Goal: Contribute content

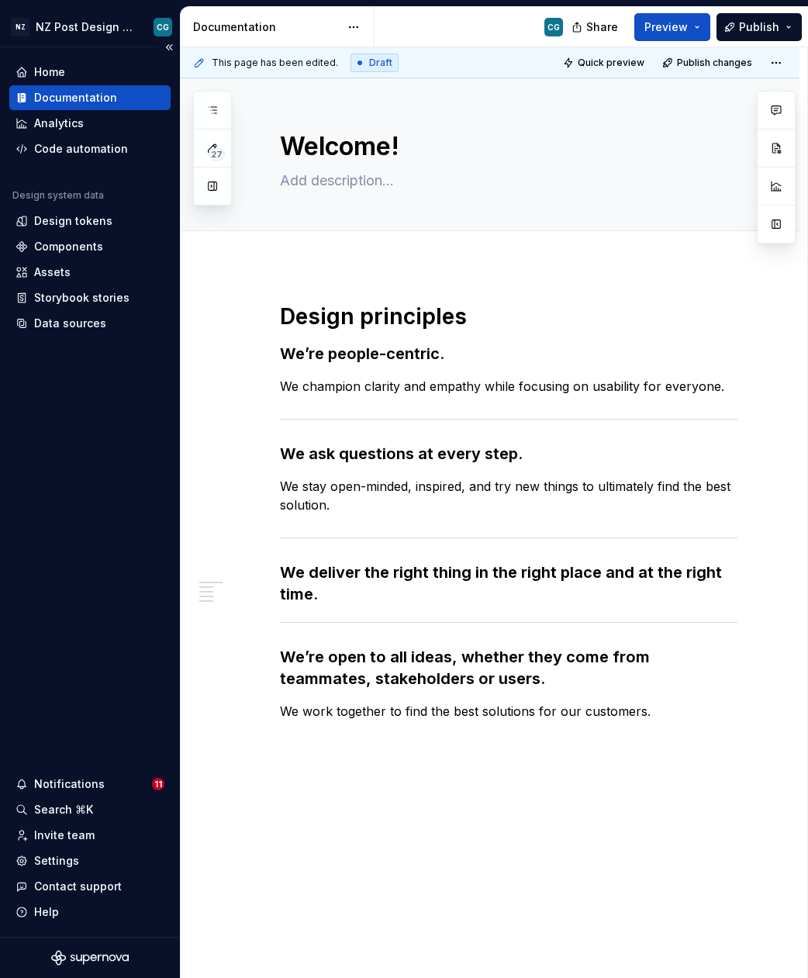
click at [78, 98] on div "Documentation" at bounding box center [75, 98] width 83 height 16
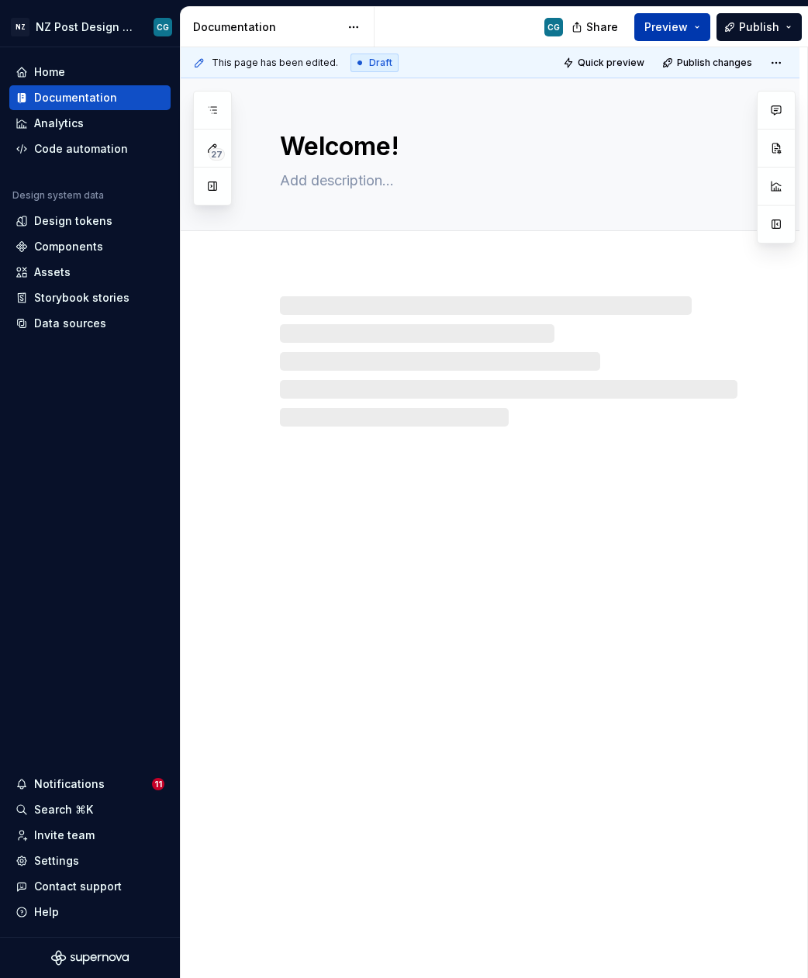
click at [671, 27] on span "Preview" at bounding box center [665, 27] width 43 height 16
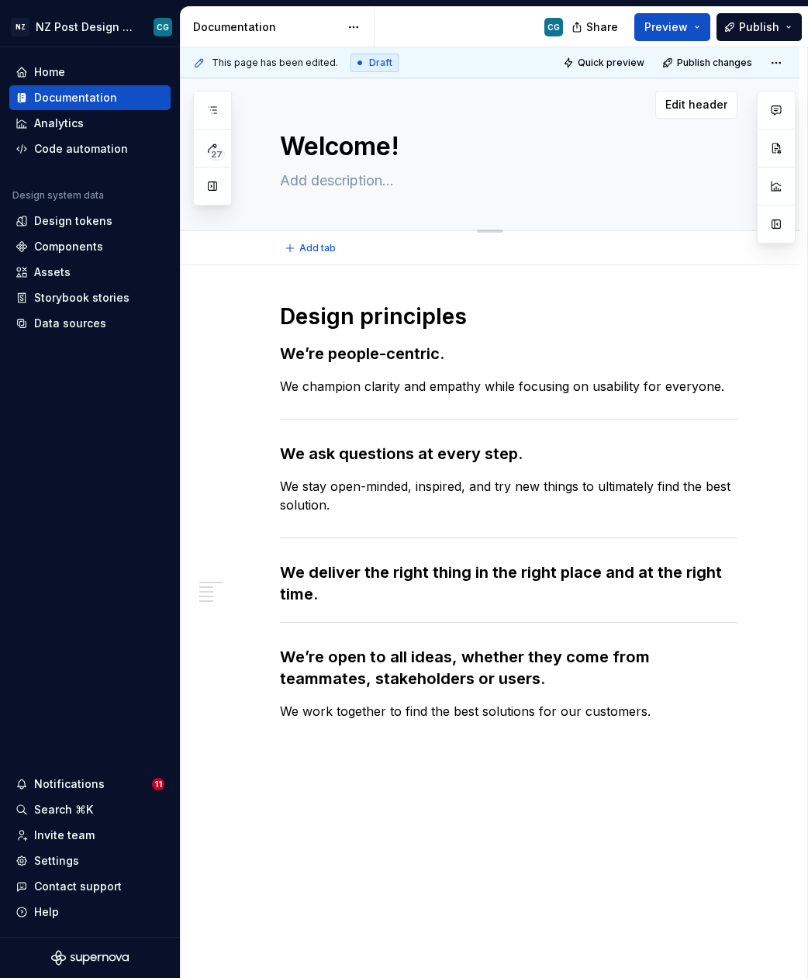
click at [733, 156] on textarea "Welcome!" at bounding box center [505, 146] width 457 height 37
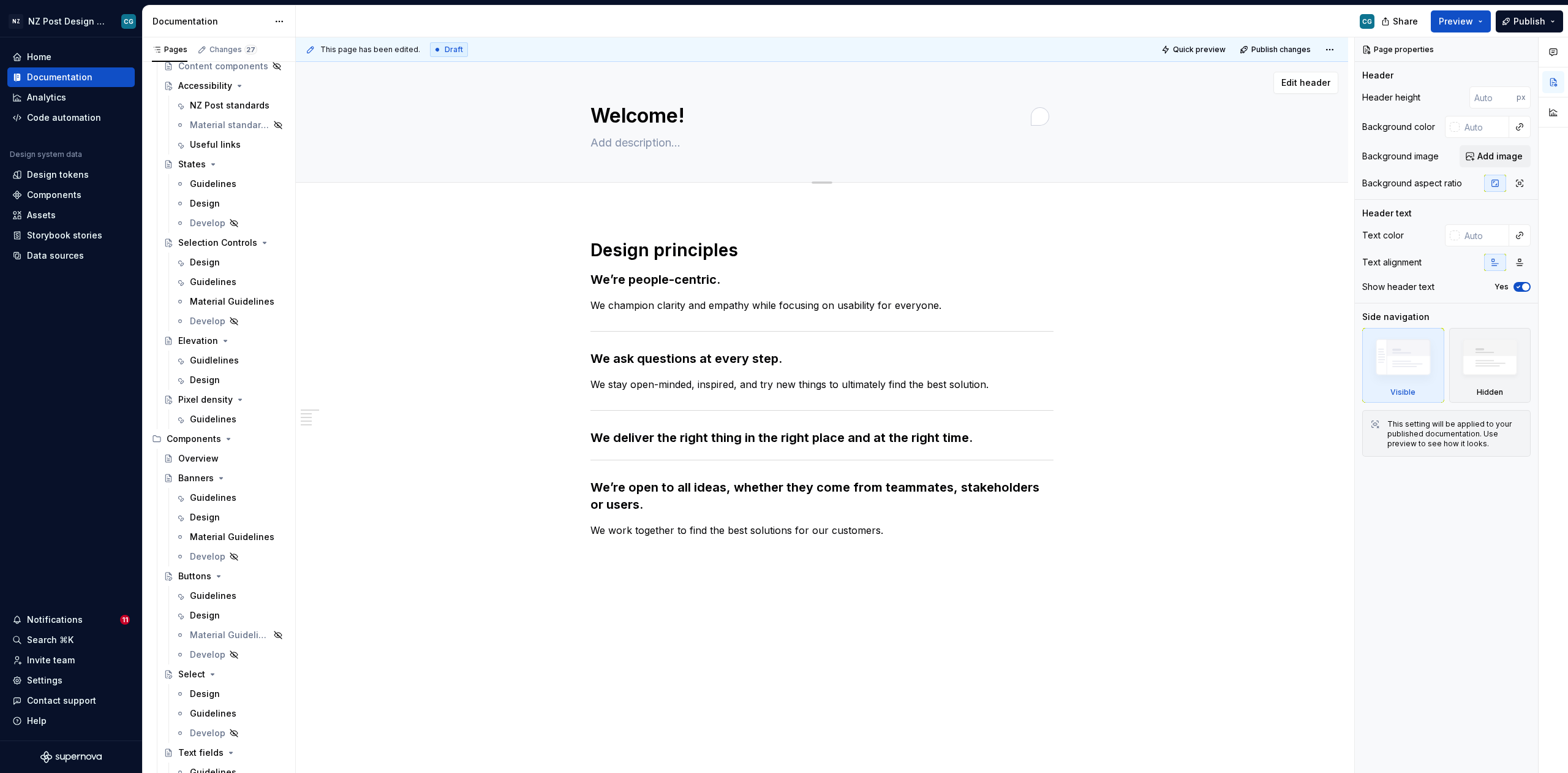
scroll to position [609, 0]
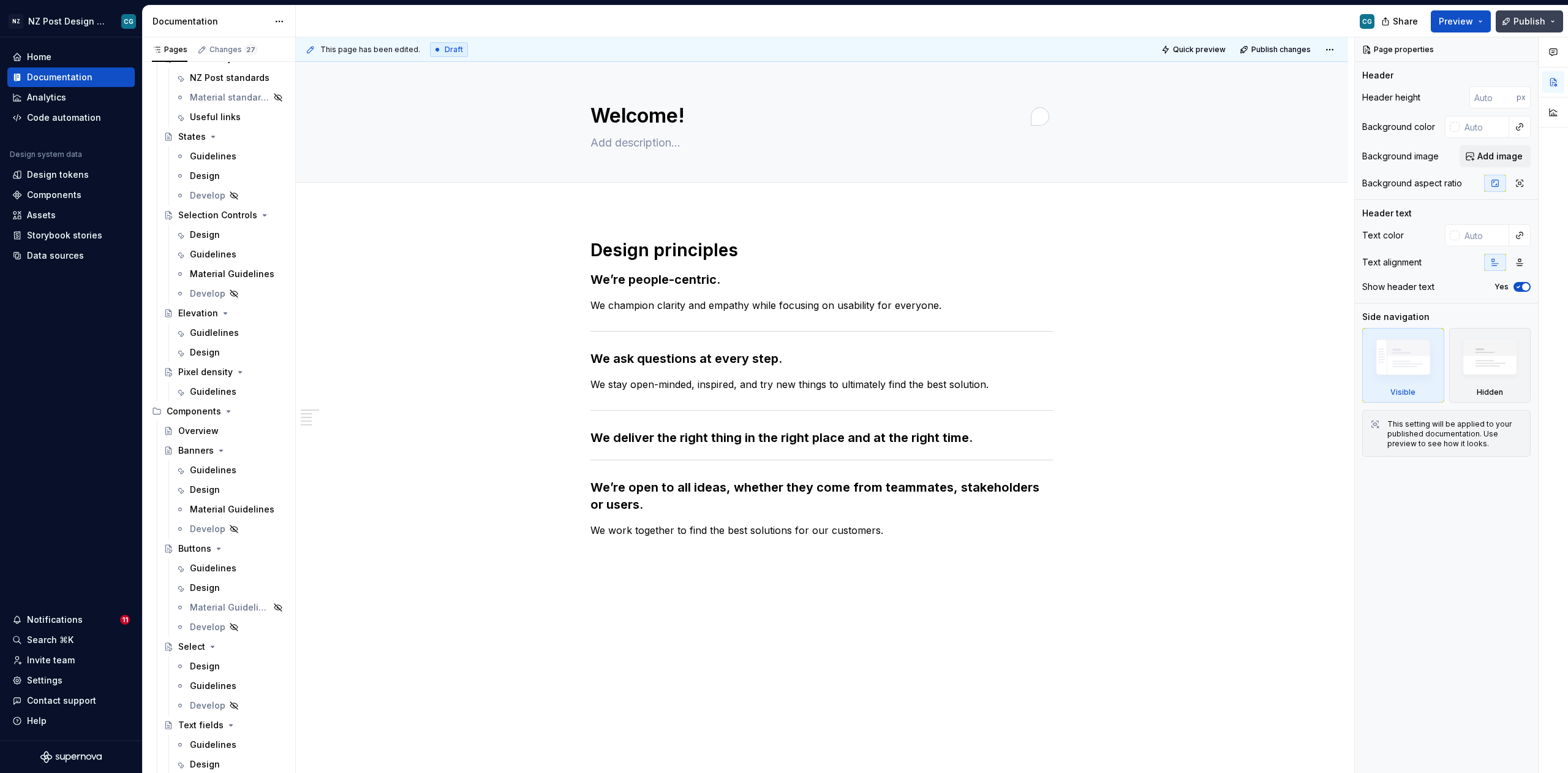
click at [638, 22] on span "Publish" at bounding box center [1530, 21] width 32 height 13
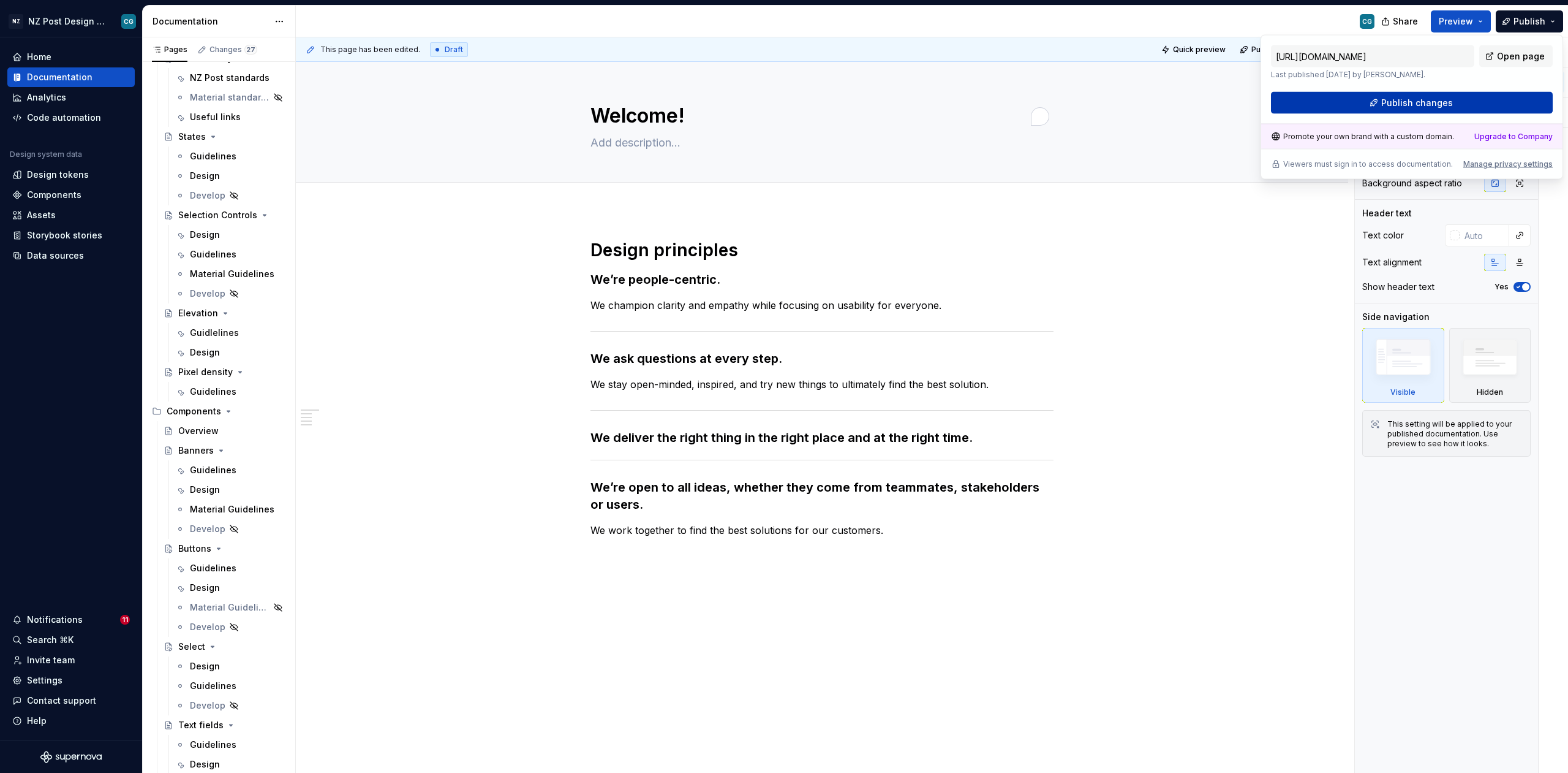
click at [638, 103] on span "Publish changes" at bounding box center [1417, 103] width 72 height 13
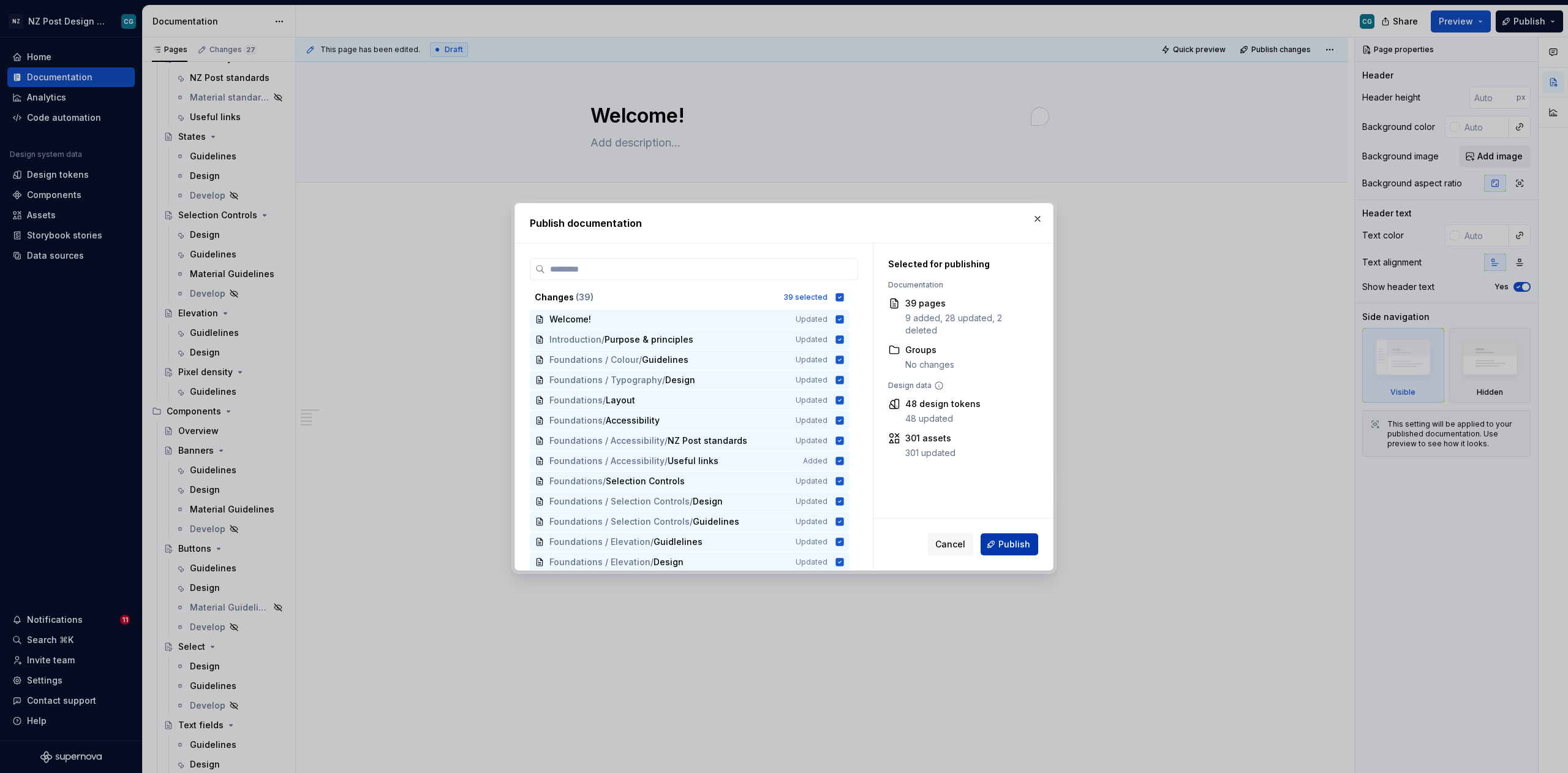
click at [638, 545] on span "Publish" at bounding box center [1015, 545] width 32 height 13
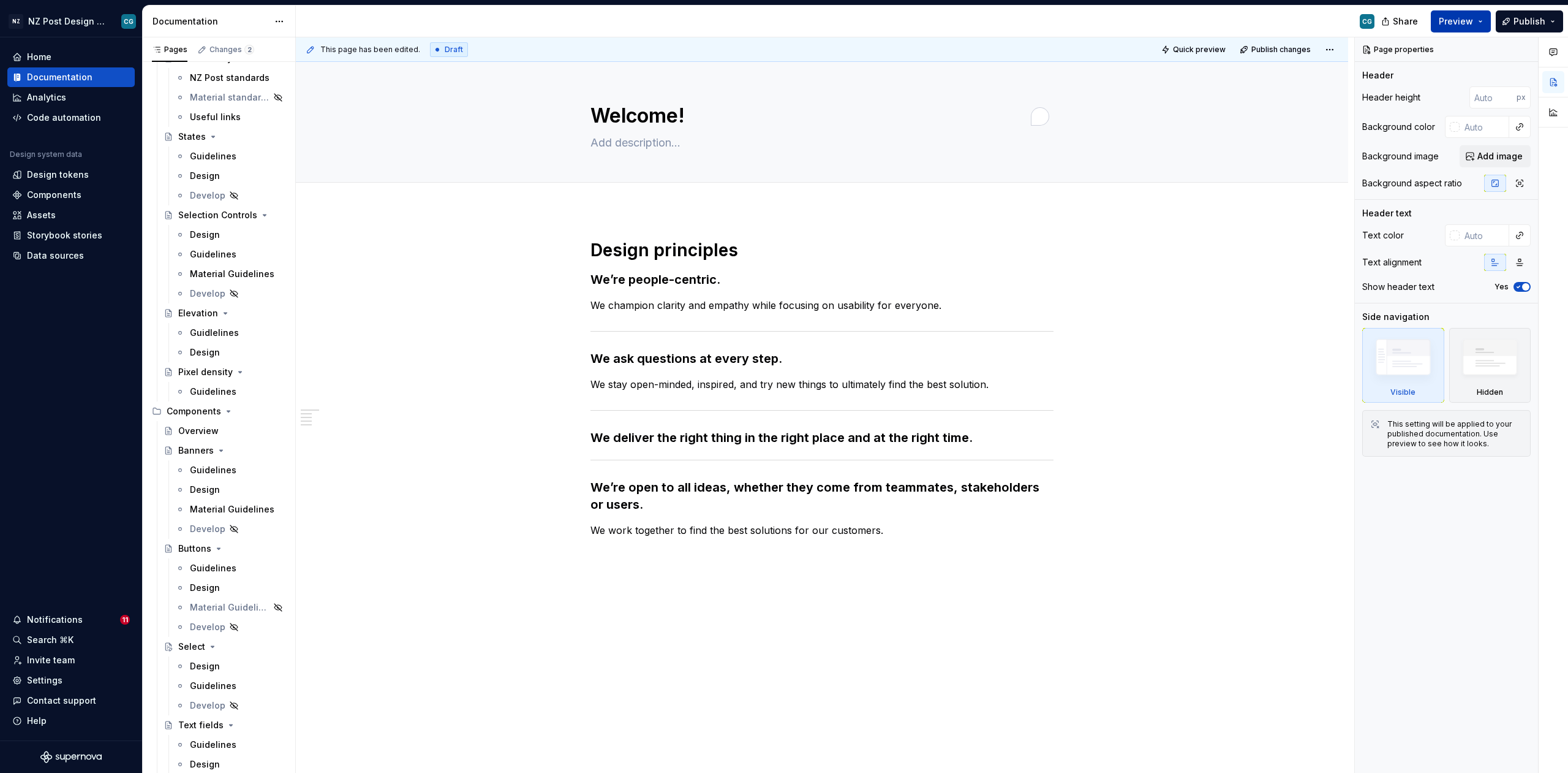
click at [638, 20] on span "Preview" at bounding box center [1456, 21] width 34 height 13
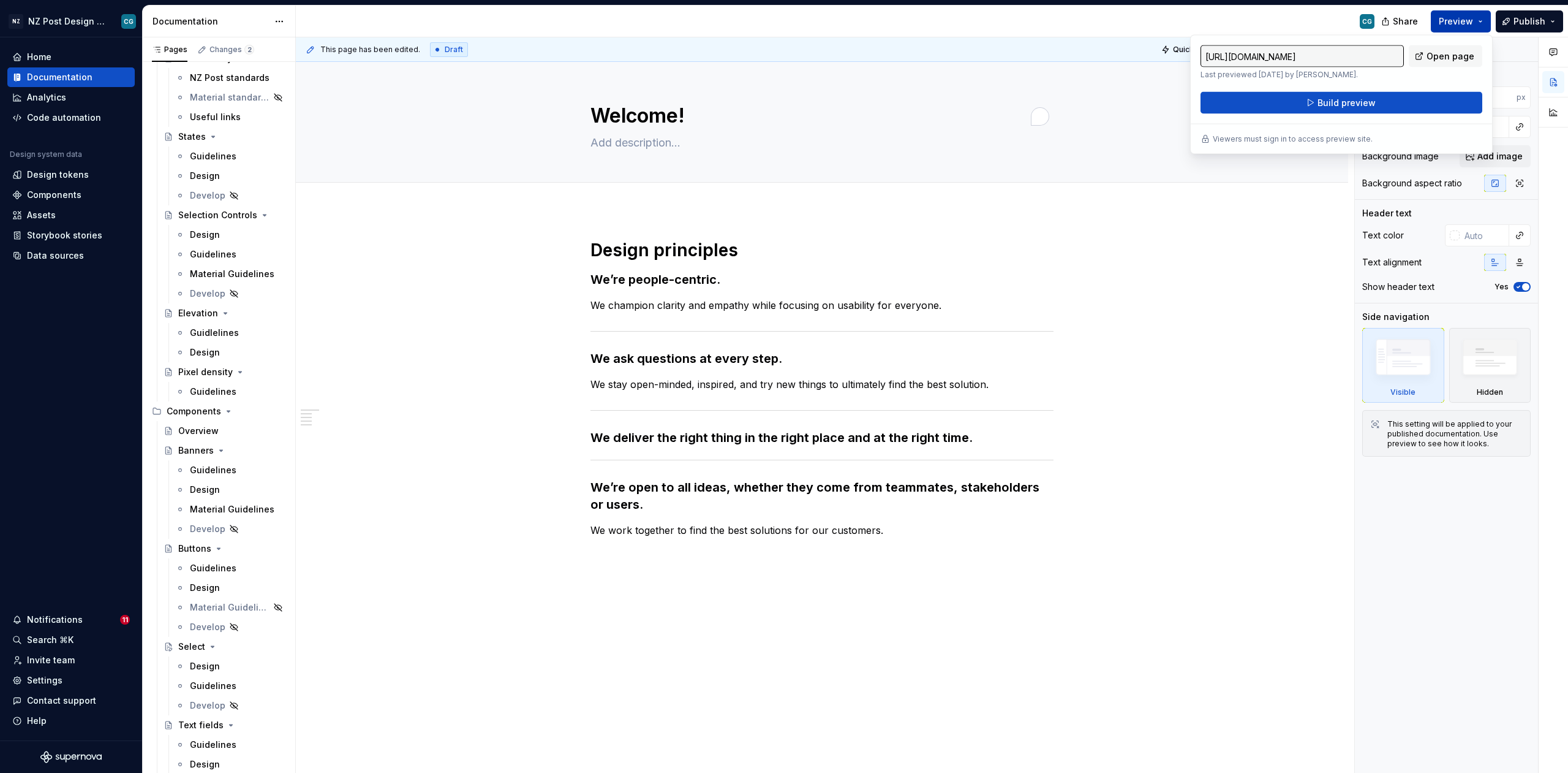
click at [638, 20] on span "Preview" at bounding box center [1456, 21] width 34 height 13
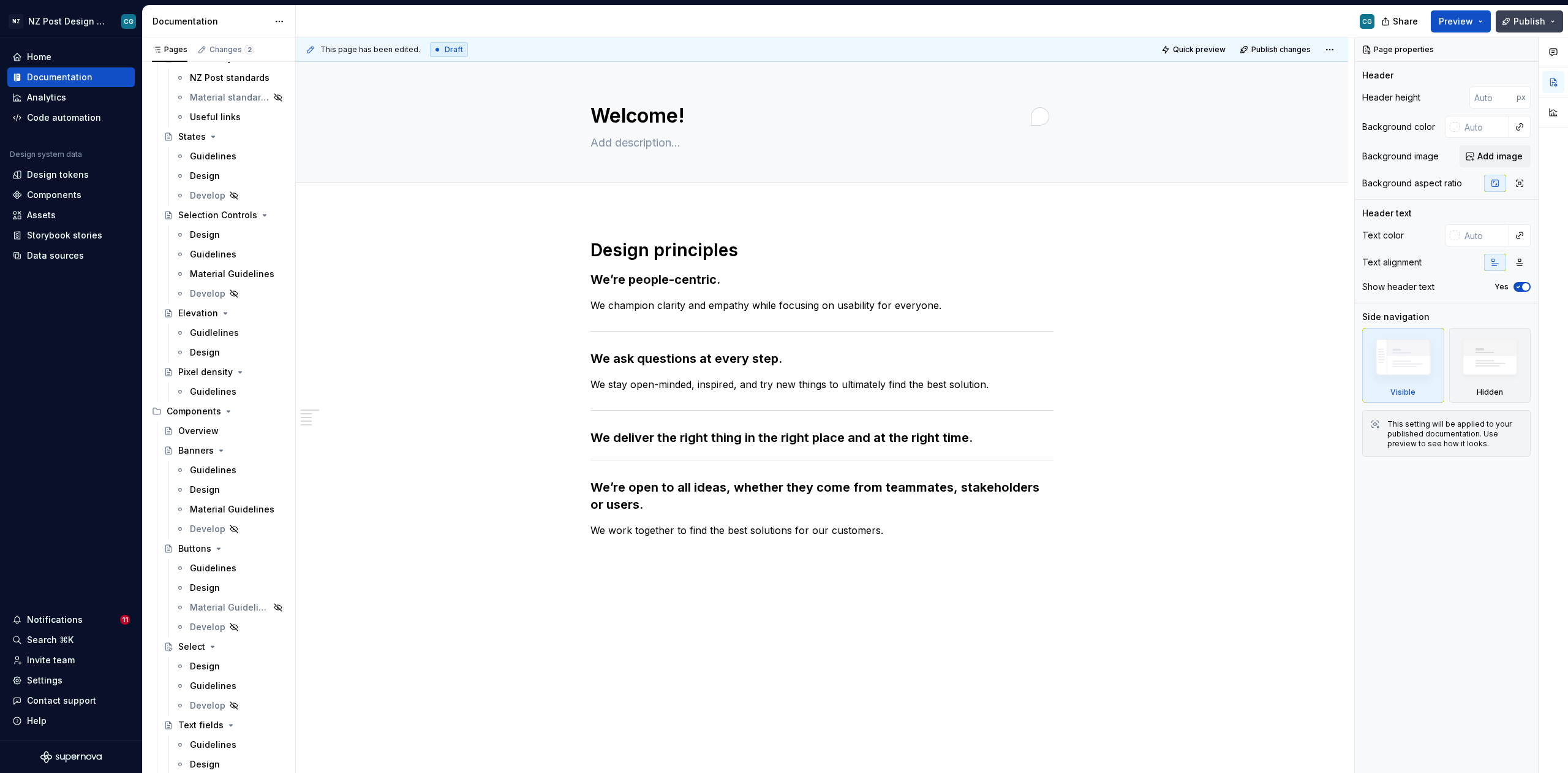
click at [638, 21] on button "Publish" at bounding box center [1529, 21] width 67 height 22
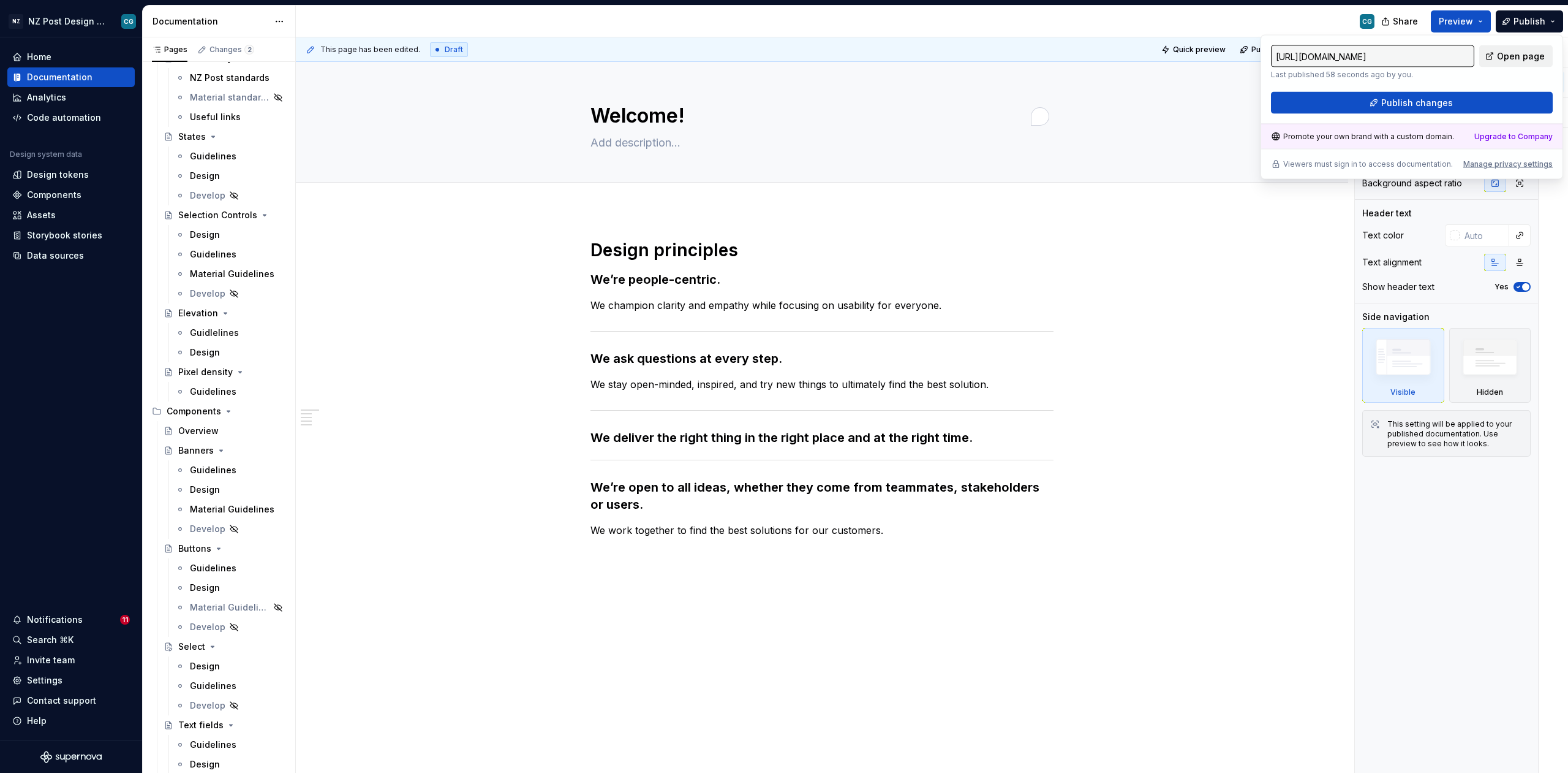
click at [638, 58] on span "Open page" at bounding box center [1521, 57] width 47 height 13
type textarea "*"
